Goal: Task Accomplishment & Management: Use online tool/utility

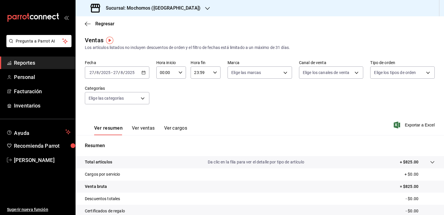
click at [142, 73] on icon "button" at bounding box center [144, 72] width 4 height 4
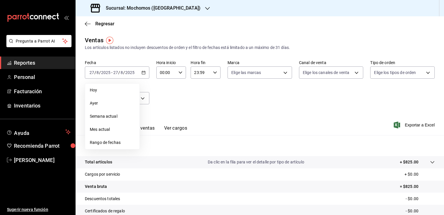
click at [137, 9] on h3 "Sucursal: Mochomos ([GEOGRAPHIC_DATA])" at bounding box center [150, 8] width 99 height 7
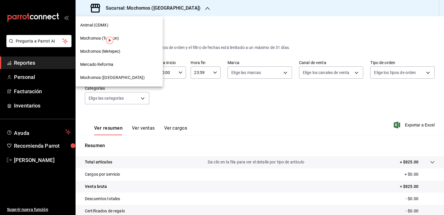
click at [119, 63] on div "Mercado Reforma" at bounding box center [119, 64] width 78 height 6
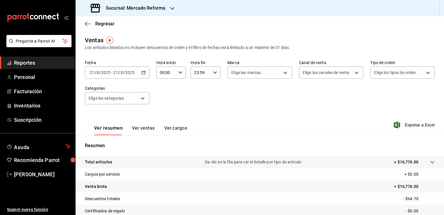
click at [142, 73] on icon "button" at bounding box center [144, 72] width 4 height 4
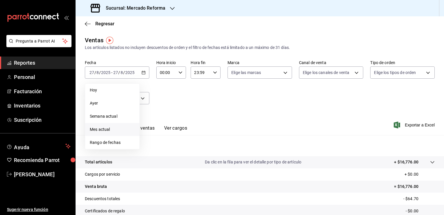
click at [110, 132] on span "Mes actual" at bounding box center [112, 129] width 45 height 6
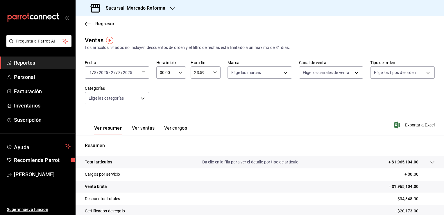
click at [180, 73] on icon "button" at bounding box center [181, 72] width 4 height 4
click at [163, 115] on span "02" at bounding box center [163, 115] width 6 height 5
type input "02:00"
click at [163, 90] on span "06" at bounding box center [163, 89] width 6 height 5
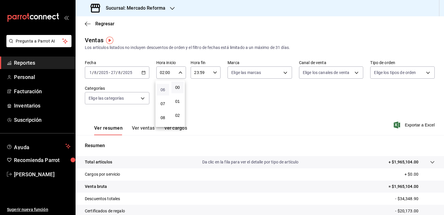
type input "06:00"
click at [209, 104] on div at bounding box center [222, 107] width 444 height 215
click at [214, 72] on icon "button" at bounding box center [215, 72] width 4 height 4
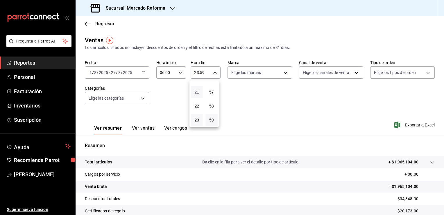
click at [198, 91] on span "21" at bounding box center [197, 92] width 6 height 5
type input "21:59"
click at [197, 108] on span "05" at bounding box center [197, 107] width 6 height 5
type input "05:59"
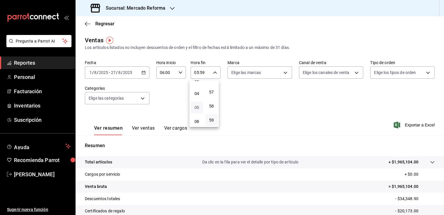
click at [197, 108] on span "05" at bounding box center [197, 107] width 6 height 5
click at [242, 107] on div at bounding box center [222, 107] width 444 height 215
click at [281, 72] on body "Pregunta a Parrot AI Reportes Personal Facturación Inventarios Suscripción Ayud…" at bounding box center [222, 107] width 444 height 215
click at [251, 92] on span "Ver todas" at bounding box center [251, 95] width 18 height 6
type input "ae828a00-f9e9-46fb-a95c-bc024de736cf"
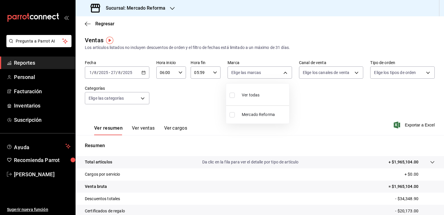
checkbox input "true"
drag, startPoint x: 441, startPoint y: 95, endPoint x: 442, endPoint y: 112, distance: 16.9
click at [442, 112] on div at bounding box center [222, 107] width 444 height 215
click at [130, 8] on h3 "Sucursal: Mercado Reforma" at bounding box center [133, 8] width 64 height 7
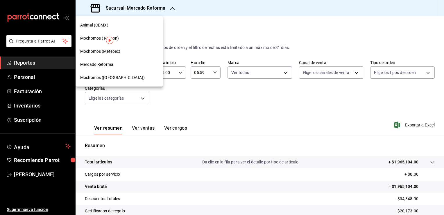
click at [111, 67] on span "Mercado Reforma" at bounding box center [96, 64] width 33 height 6
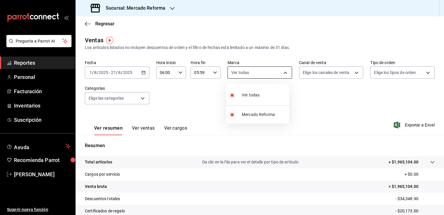
click at [229, 75] on body "Pregunta a Parrot AI Reportes Personal Facturación Inventarios Suscripción Ayud…" at bounding box center [222, 107] width 444 height 215
click at [143, 73] on div at bounding box center [222, 107] width 444 height 215
click at [142, 72] on \(Stroke\) "button" at bounding box center [143, 72] width 3 height 0
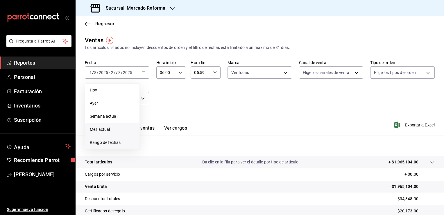
click at [119, 140] on span "Rango de fechas" at bounding box center [112, 142] width 45 height 6
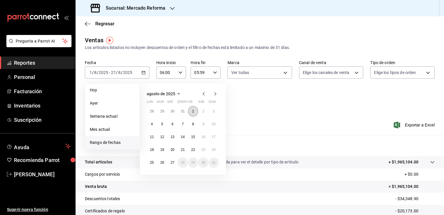
click at [193, 112] on abbr "1" at bounding box center [193, 111] width 2 height 4
click at [172, 160] on abbr "27" at bounding box center [173, 162] width 4 height 4
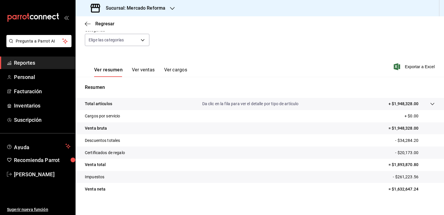
scroll to position [64, 0]
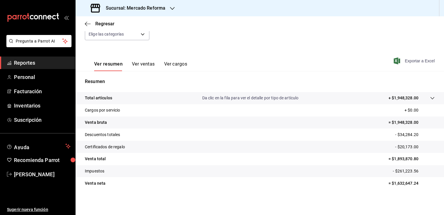
click at [411, 61] on span "Exportar a Excel" at bounding box center [415, 60] width 40 height 7
click at [40, 61] on span "Reportes" at bounding box center [42, 63] width 57 height 8
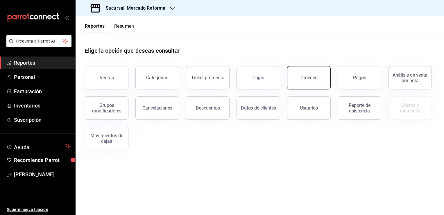
click at [303, 76] on div "Órdenes" at bounding box center [309, 78] width 17 height 6
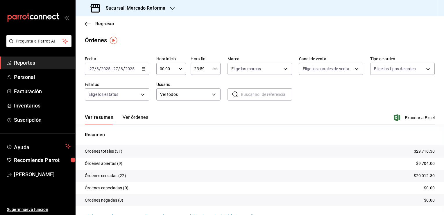
click at [143, 68] on \(Stroke\) "button" at bounding box center [143, 68] width 3 height 0
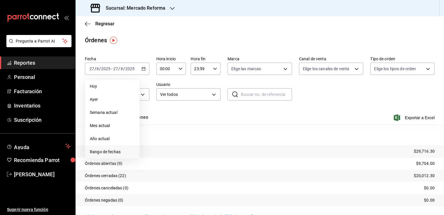
click at [114, 151] on span "Rango de fechas" at bounding box center [112, 152] width 45 height 6
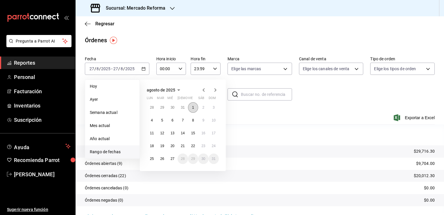
click at [193, 106] on abbr "1" at bounding box center [193, 107] width 2 height 4
click at [171, 158] on abbr "27" at bounding box center [173, 158] width 4 height 4
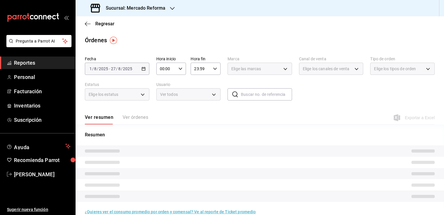
click at [179, 68] on icon "button" at bounding box center [181, 69] width 4 height 4
click at [162, 112] on span "02" at bounding box center [163, 111] width 6 height 5
type input "02:00"
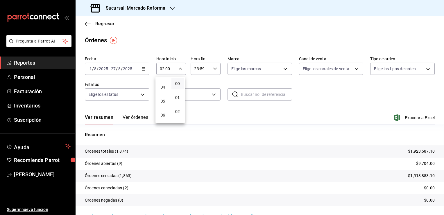
scroll to position [64, 0]
click at [161, 103] on span "06" at bounding box center [163, 103] width 6 height 5
type input "06:00"
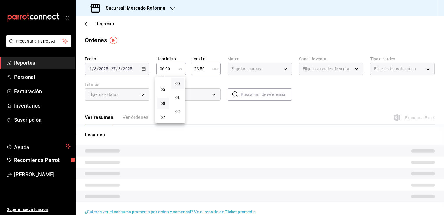
click at [211, 110] on div at bounding box center [222, 107] width 444 height 215
click at [213, 69] on icon "button" at bounding box center [215, 69] width 4 height 4
click at [195, 88] on span "21" at bounding box center [197, 88] width 6 height 5
type input "21:59"
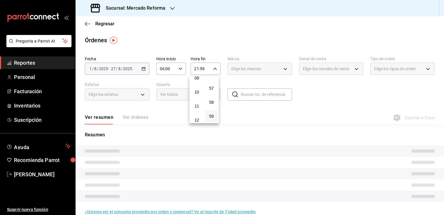
scroll to position [90, 0]
click at [196, 79] on span "06" at bounding box center [197, 76] width 6 height 5
type input "06:59"
click at [196, 79] on button "05" at bounding box center [197, 75] width 13 height 12
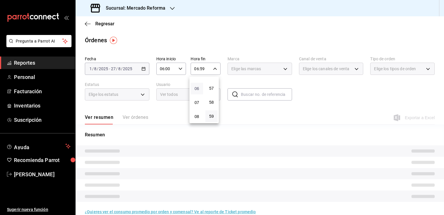
type input "05:59"
click at [197, 97] on span "05" at bounding box center [197, 97] width 6 height 5
click at [235, 118] on div at bounding box center [222, 107] width 444 height 215
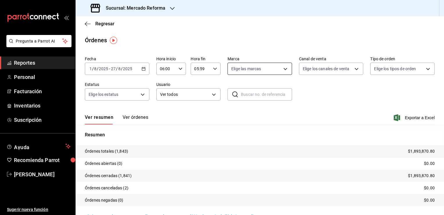
click at [283, 70] on body "Pregunta a Parrot AI Reportes Personal Facturación Inventarios Suscripción Ayud…" at bounding box center [222, 107] width 444 height 215
click at [260, 94] on li "Ver todas" at bounding box center [257, 90] width 63 height 17
type input "ae828a00-f9e9-46fb-a95c-bc024de736cf"
checkbox input "true"
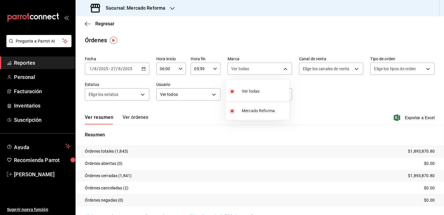
click at [324, 100] on div at bounding box center [222, 107] width 444 height 215
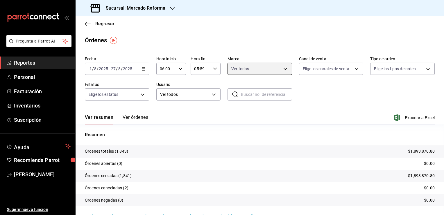
scroll to position [14, 0]
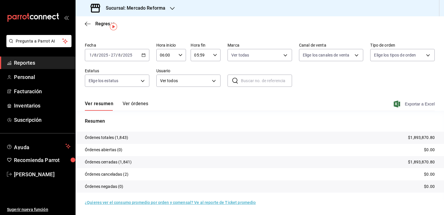
click at [414, 104] on span "Exportar a Excel" at bounding box center [415, 103] width 40 height 7
click at [170, 33] on main "Regresar Órdenes Fecha [DATE] [DATE] - [DATE] [DATE] Hora inicio 06:00 Hora ini…" at bounding box center [260, 109] width 369 height 212
click at [43, 62] on span "Reportes" at bounding box center [42, 63] width 57 height 8
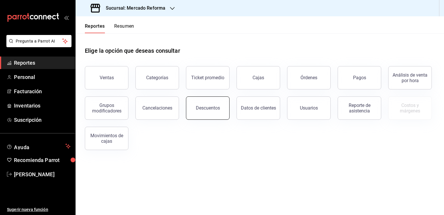
click at [203, 109] on div "Descuentos" at bounding box center [208, 108] width 24 height 6
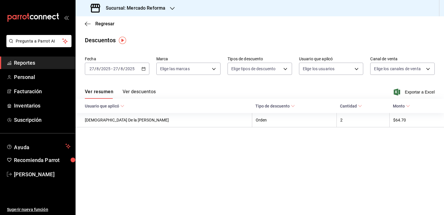
click at [143, 68] on icon "button" at bounding box center [144, 69] width 4 height 4
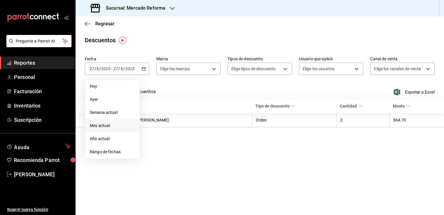
click at [108, 126] on span "Mes actual" at bounding box center [112, 125] width 45 height 6
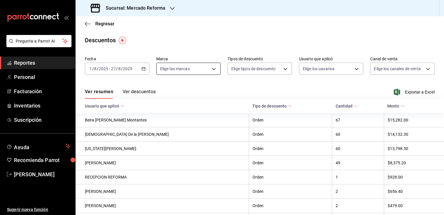
click at [213, 68] on body "Pregunta a Parrot AI Reportes Personal Facturación Inventarios Suscripción Ayud…" at bounding box center [222, 107] width 444 height 215
click at [194, 89] on li "Ver todas" at bounding box center [187, 90] width 63 height 17
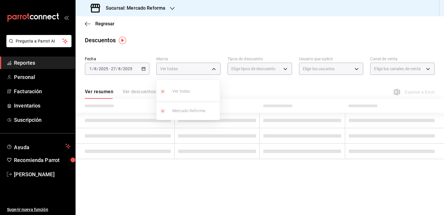
type input "ae828a00-f9e9-46fb-a95c-bc024de736cf"
checkbox input "true"
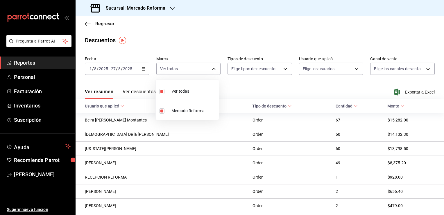
click at [413, 90] on div at bounding box center [222, 107] width 444 height 215
click at [412, 90] on span "Exportar a Excel" at bounding box center [415, 91] width 40 height 7
click at [189, 50] on main "Regresar Descuentos Fecha [DATE] [DATE] - [DATE] [DATE] Marca Ver todas ae828a0…" at bounding box center [260, 154] width 369 height 276
click at [30, 59] on span "Reportes" at bounding box center [42, 63] width 57 height 8
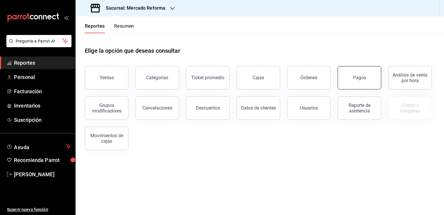
click at [352, 81] on button "Pagos" at bounding box center [360, 77] width 44 height 23
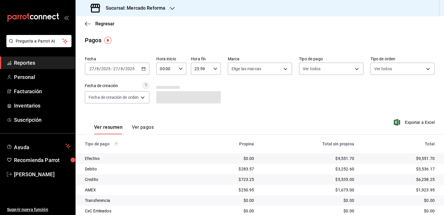
click at [144, 68] on icon "button" at bounding box center [144, 69] width 4 height 4
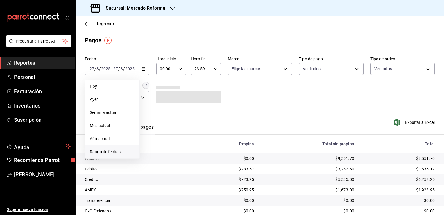
click at [112, 154] on span "Rango de fechas" at bounding box center [112, 152] width 45 height 6
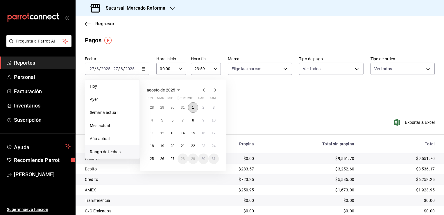
click at [195, 106] on button "1" at bounding box center [193, 107] width 10 height 10
click at [173, 158] on abbr "27" at bounding box center [173, 158] width 4 height 4
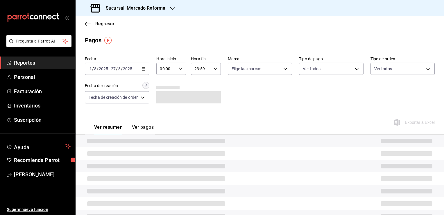
click at [181, 69] on \(Stroke\) "button" at bounding box center [180, 68] width 3 height 2
click at [164, 109] on span "02" at bounding box center [165, 111] width 6 height 5
type input "02:00"
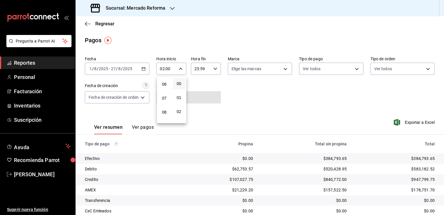
scroll to position [81, 0]
click at [163, 88] on span "06" at bounding box center [165, 85] width 6 height 5
type input "06:00"
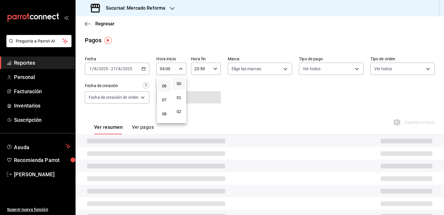
click at [229, 83] on div at bounding box center [222, 107] width 444 height 215
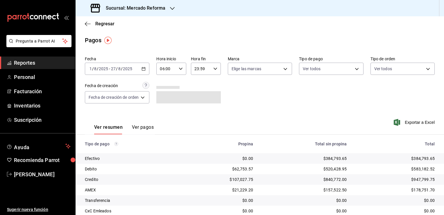
click at [214, 66] on div "23:59 Hora fin" at bounding box center [206, 69] width 30 height 12
click at [198, 86] on span "21" at bounding box center [199, 88] width 6 height 5
type input "21:59"
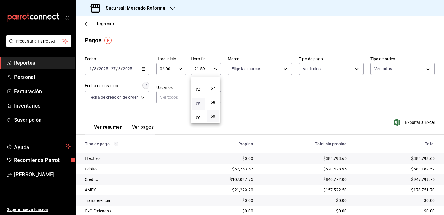
click at [197, 105] on span "05" at bounding box center [199, 103] width 6 height 5
type input "05:59"
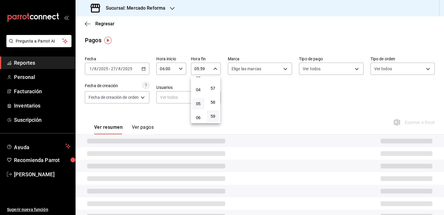
click at [265, 89] on div at bounding box center [222, 107] width 444 height 215
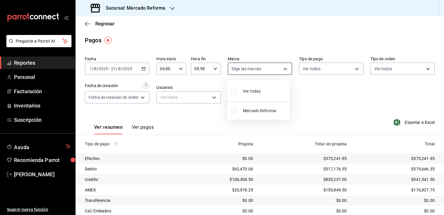
click at [283, 70] on body "Pregunta a Parrot AI Reportes Personal Facturación Inventarios Suscripción Ayud…" at bounding box center [222, 107] width 444 height 215
click at [259, 90] on span "Ver todas" at bounding box center [252, 91] width 18 height 6
type input "ae828a00-f9e9-46fb-a95c-bc024de736cf"
checkbox input "true"
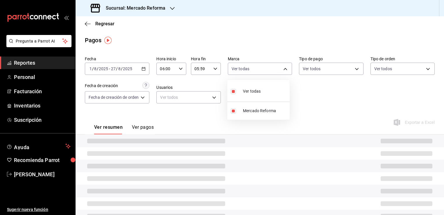
click at [317, 108] on div at bounding box center [222, 107] width 444 height 215
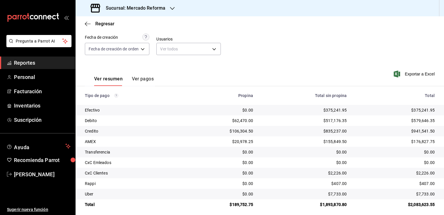
scroll to position [52, 0]
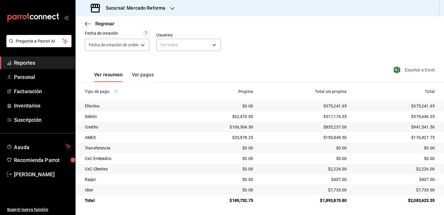
click at [418, 69] on span "Exportar a Excel" at bounding box center [415, 69] width 40 height 7
click at [41, 61] on span "Reportes" at bounding box center [42, 63] width 57 height 8
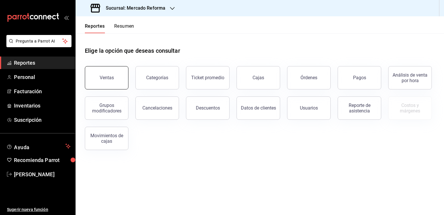
click at [103, 77] on div "Ventas" at bounding box center [107, 78] width 14 height 6
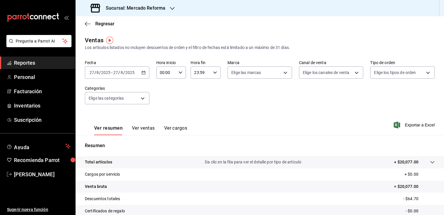
click at [143, 73] on icon "button" at bounding box center [144, 72] width 4 height 4
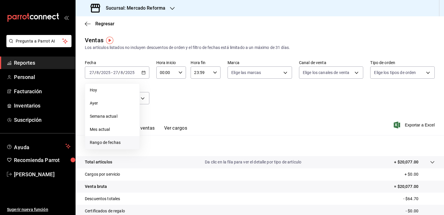
click at [117, 141] on span "Rango de fechas" at bounding box center [112, 142] width 45 height 6
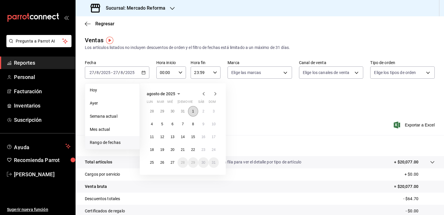
click at [193, 110] on abbr "1" at bounding box center [193, 111] width 2 height 4
click at [173, 160] on abbr "27" at bounding box center [173, 162] width 4 height 4
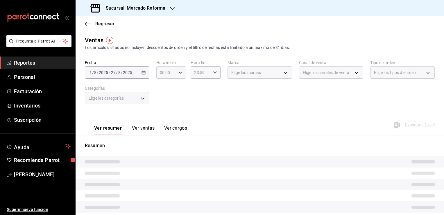
click at [179, 72] on icon "button" at bounding box center [181, 72] width 4 height 4
click at [161, 113] on span "02" at bounding box center [163, 115] width 6 height 5
type input "02:00"
click at [164, 89] on span "06" at bounding box center [163, 89] width 6 height 5
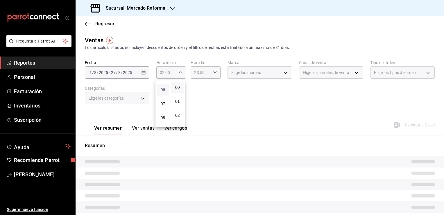
type input "06:00"
click at [222, 100] on div at bounding box center [222, 107] width 444 height 215
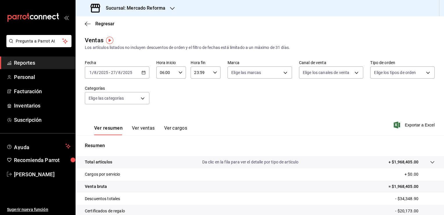
click at [213, 72] on icon "button" at bounding box center [215, 72] width 4 height 4
click at [197, 92] on span "21" at bounding box center [197, 92] width 6 height 5
type input "21:59"
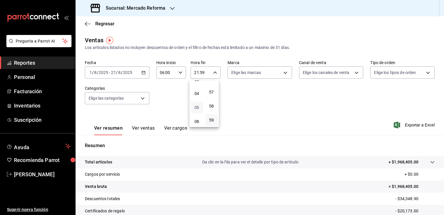
click at [197, 110] on span "05" at bounding box center [197, 107] width 6 height 5
type input "05:59"
click at [244, 111] on div at bounding box center [222, 107] width 444 height 215
click at [283, 73] on body "Pregunta a Parrot AI Reportes Personal Facturación Inventarios Suscripción Ayud…" at bounding box center [222, 107] width 444 height 215
click at [251, 92] on span "Ver todas" at bounding box center [251, 95] width 18 height 6
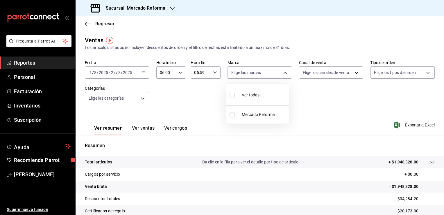
type input "ae828a00-f9e9-46fb-a95c-bc024de736cf"
checkbox input "true"
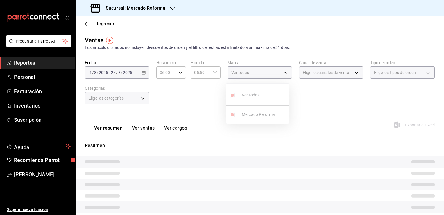
click at [325, 108] on div at bounding box center [222, 107] width 444 height 215
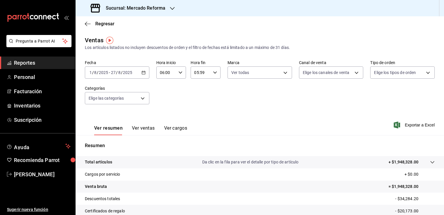
click at [142, 72] on icon "button" at bounding box center [144, 72] width 4 height 4
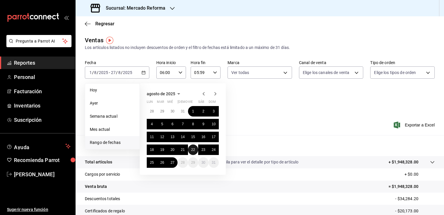
click at [194, 149] on abbr "22" at bounding box center [193, 149] width 4 height 4
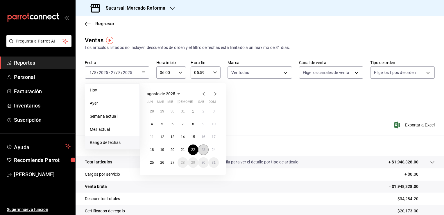
click at [203, 149] on abbr "23" at bounding box center [203, 149] width 4 height 4
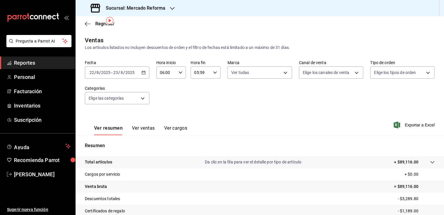
scroll to position [64, 0]
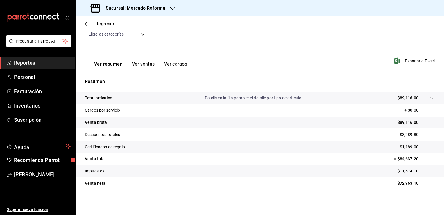
click at [40, 62] on span "Reportes" at bounding box center [42, 63] width 57 height 8
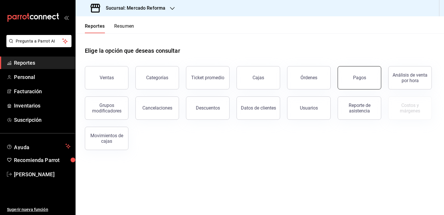
click at [353, 79] on button "Pagos" at bounding box center [360, 77] width 44 height 23
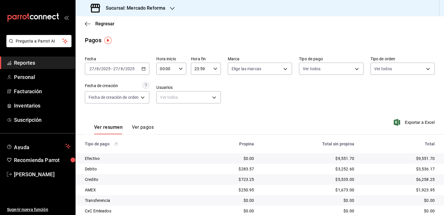
click at [145, 68] on icon "button" at bounding box center [144, 69] width 4 height 4
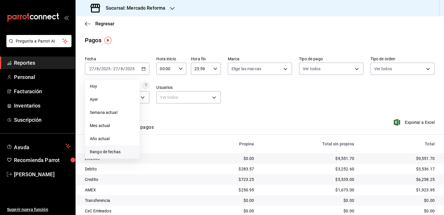
click at [123, 149] on span "Rango de fechas" at bounding box center [112, 152] width 45 height 6
click at [195, 144] on abbr "22" at bounding box center [193, 146] width 4 height 4
click at [203, 146] on abbr "23" at bounding box center [203, 146] width 4 height 4
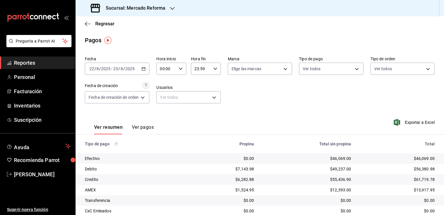
click at [180, 69] on icon "button" at bounding box center [181, 69] width 4 height 4
click at [164, 114] on span "02" at bounding box center [165, 111] width 6 height 5
type input "02:00"
click at [164, 106] on span "06" at bounding box center [165, 103] width 6 height 5
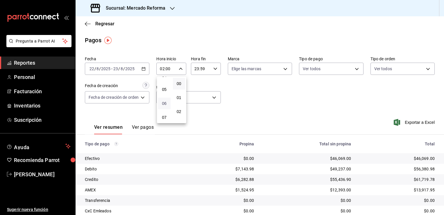
type input "06:00"
click at [235, 103] on div at bounding box center [222, 107] width 444 height 215
click at [214, 69] on \(Stroke\) "button" at bounding box center [215, 68] width 3 height 2
click at [199, 88] on span "21" at bounding box center [199, 88] width 6 height 5
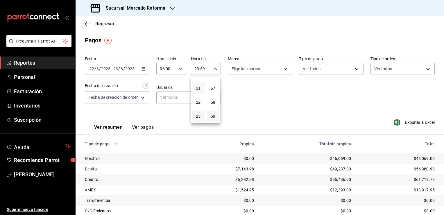
type input "21:59"
click at [199, 106] on span "05" at bounding box center [199, 103] width 6 height 5
type input "05:59"
click at [242, 100] on div at bounding box center [222, 107] width 444 height 215
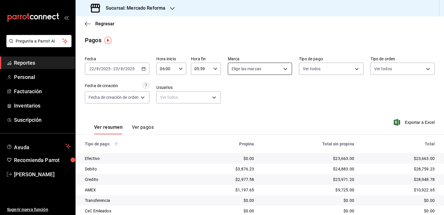
click at [284, 67] on body "Pregunta a Parrot AI Reportes Personal Facturación Inventarios Suscripción Ayud…" at bounding box center [222, 107] width 444 height 215
click at [257, 91] on span "Ver todas" at bounding box center [252, 91] width 18 height 6
type input "ae828a00-f9e9-46fb-a95c-bc024de736cf"
checkbox input "true"
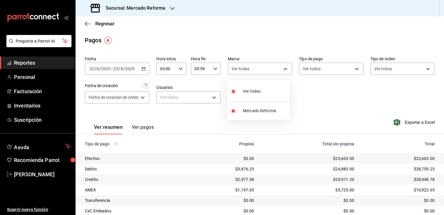
click at [311, 99] on div at bounding box center [222, 107] width 444 height 215
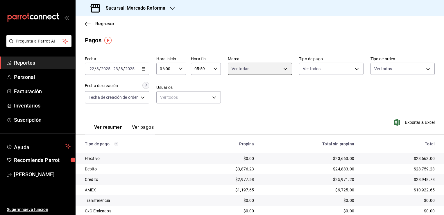
scroll to position [52, 0]
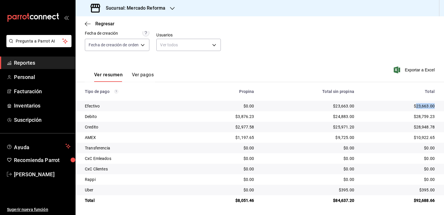
drag, startPoint x: 413, startPoint y: 106, endPoint x: 431, endPoint y: 107, distance: 17.8
click at [431, 107] on td "$23,663.00" at bounding box center [401, 106] width 85 height 10
copy div "23,663.00"
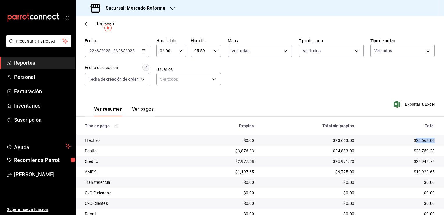
scroll to position [6, 0]
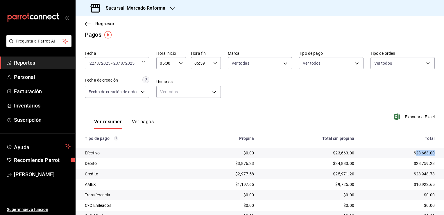
click at [145, 65] on \(Stroke\) "button" at bounding box center [143, 63] width 3 height 3
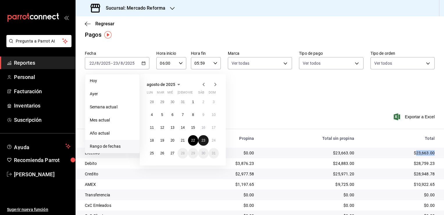
click at [203, 142] on button "23" at bounding box center [203, 140] width 10 height 10
click at [216, 140] on button "24" at bounding box center [214, 140] width 10 height 10
type input "00:00"
type input "23:59"
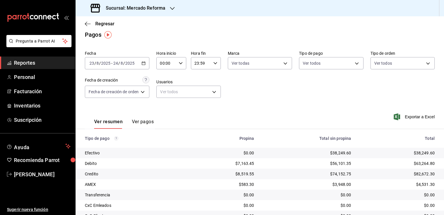
click at [181, 65] on icon "button" at bounding box center [181, 63] width 4 height 4
click at [165, 106] on span "02" at bounding box center [165, 106] width 6 height 5
type input "02:00"
click at [165, 82] on span "06" at bounding box center [165, 80] width 6 height 5
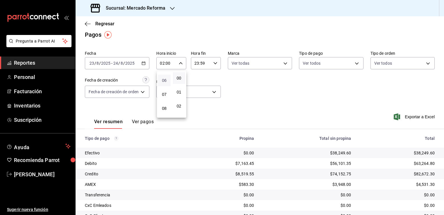
type input "06:00"
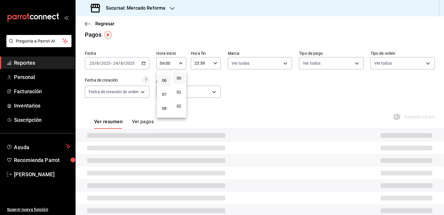
click at [237, 90] on div at bounding box center [222, 107] width 444 height 215
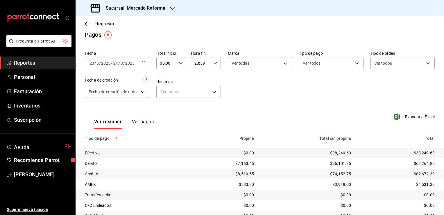
click at [214, 65] on div "23:59 Hora fin" at bounding box center [206, 63] width 30 height 12
click at [195, 81] on button "21" at bounding box center [198, 83] width 13 height 12
type input "21:59"
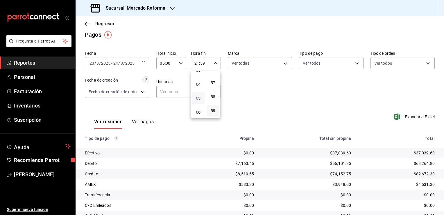
click at [198, 98] on span "05" at bounding box center [199, 98] width 6 height 5
type input "05:59"
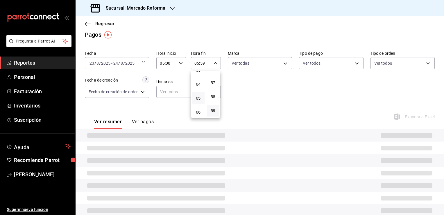
click at [259, 97] on div at bounding box center [222, 107] width 444 height 215
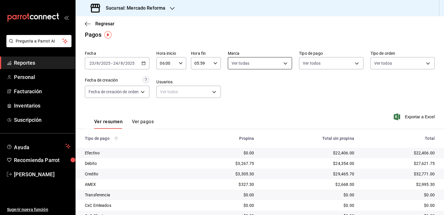
click at [282, 65] on body "Pregunta a Parrot AI Reportes Personal Facturación Inventarios Suscripción Ayud…" at bounding box center [222, 107] width 444 height 215
click at [312, 102] on div at bounding box center [222, 107] width 444 height 215
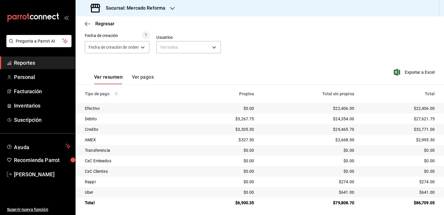
scroll to position [52, 0]
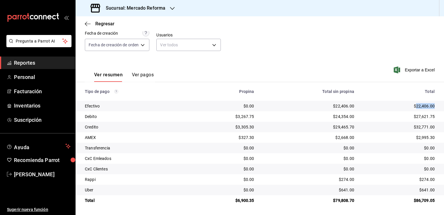
drag, startPoint x: 412, startPoint y: 106, endPoint x: 430, endPoint y: 107, distance: 18.0
click at [430, 107] on td "$22,406.00" at bounding box center [401, 106] width 85 height 10
copy div "22,406.00"
